Goal: Entertainment & Leisure: Consume media (video, audio)

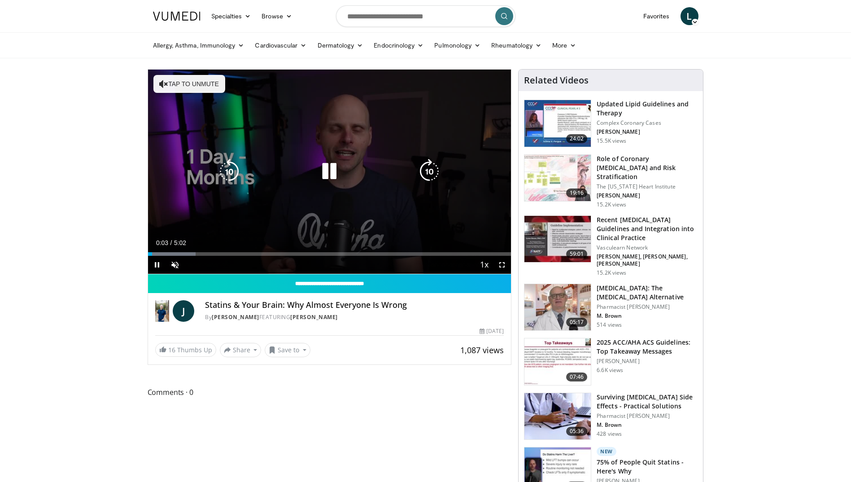
click at [189, 81] on button "Tap to unmute" at bounding box center [189, 84] width 72 height 18
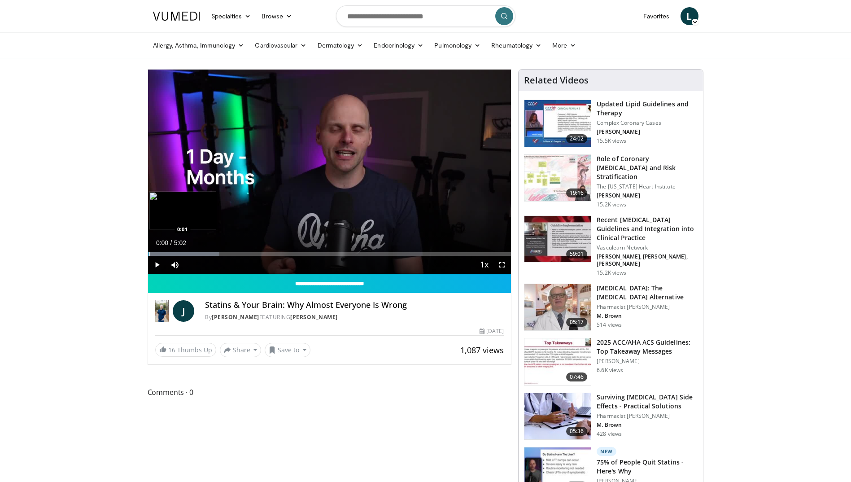
click at [148, 255] on div "0:00" at bounding box center [148, 254] width 0 height 4
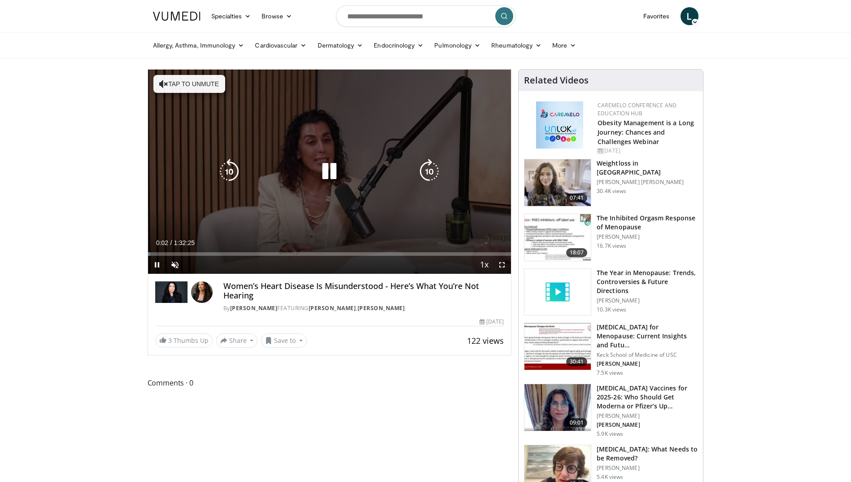
click at [188, 84] on button "Tap to unmute" at bounding box center [189, 84] width 72 height 18
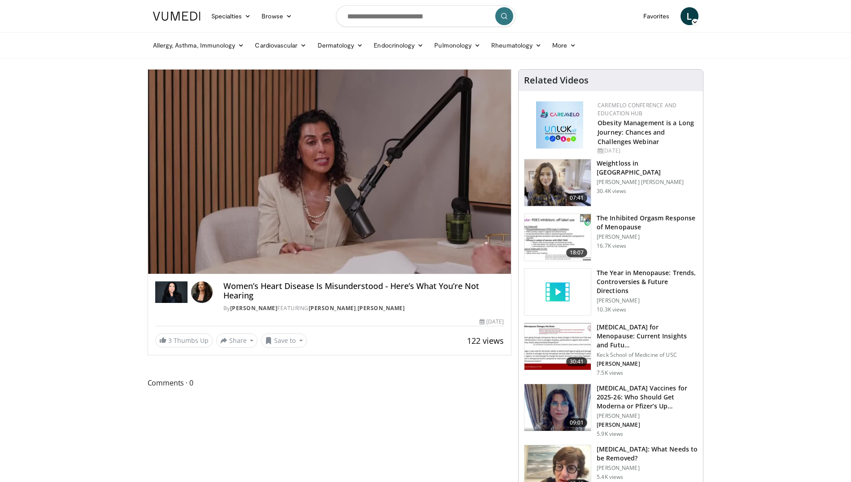
click at [231, 252] on video-js "**********" at bounding box center [329, 172] width 363 height 205
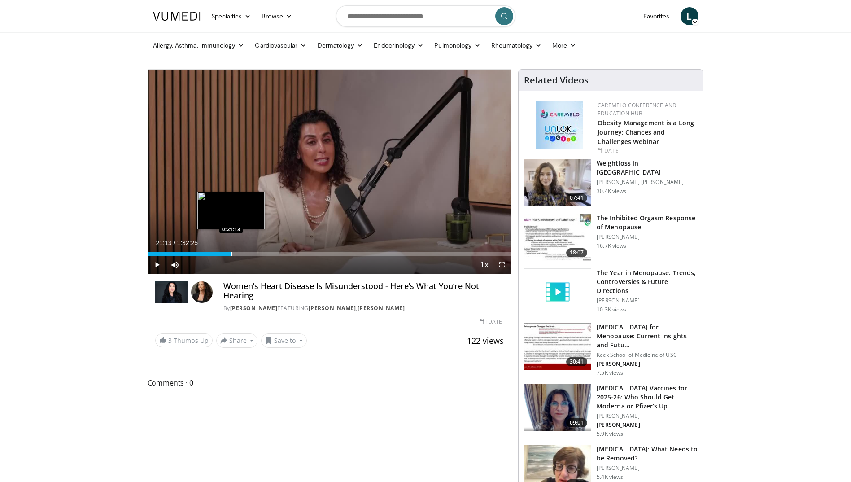
click at [231, 251] on div "Loaded : 23.08% 0:22:18 0:21:13" at bounding box center [329, 251] width 363 height 9
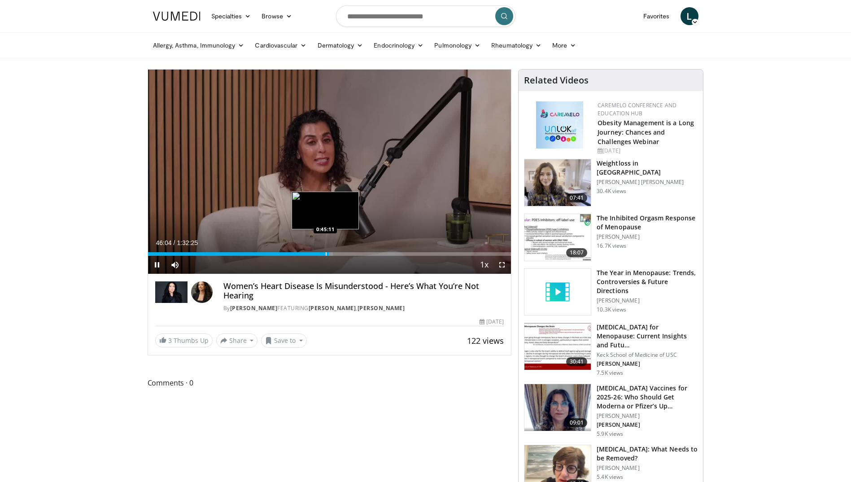
click at [326, 255] on div "Progress Bar" at bounding box center [326, 254] width 1 height 4
click at [335, 252] on div "Progress Bar" at bounding box center [335, 254] width 1 height 4
click at [336, 254] on div "Progress Bar" at bounding box center [336, 254] width 1 height 4
click at [342, 253] on div "Progress Bar" at bounding box center [342, 254] width 1 height 4
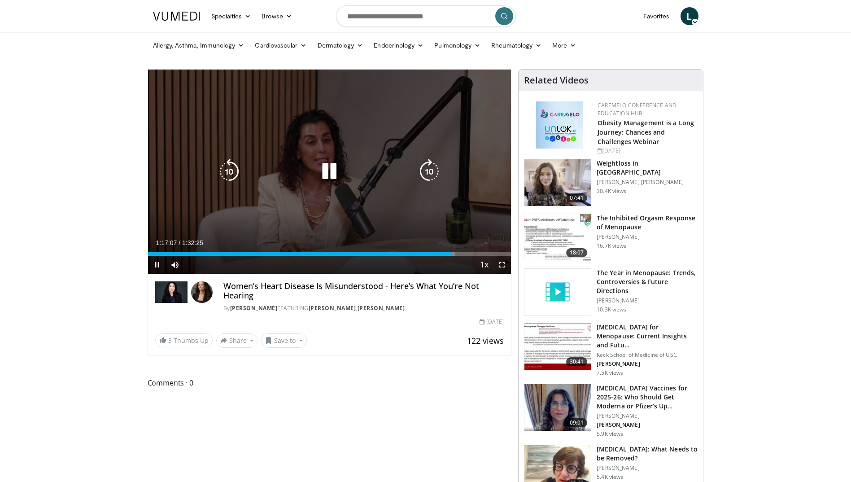
click at [323, 162] on icon "Video Player" at bounding box center [329, 171] width 25 height 25
click at [325, 172] on icon "Video Player" at bounding box center [329, 171] width 25 height 25
